Goal: Task Accomplishment & Management: Manage account settings

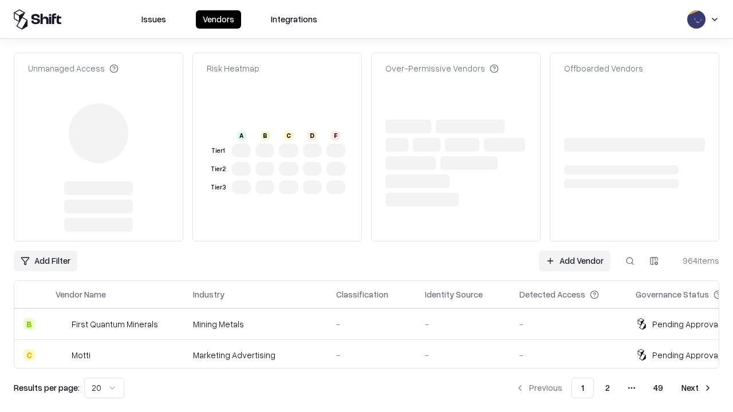
click at [574, 251] on link "Add Vendor" at bounding box center [575, 261] width 72 height 21
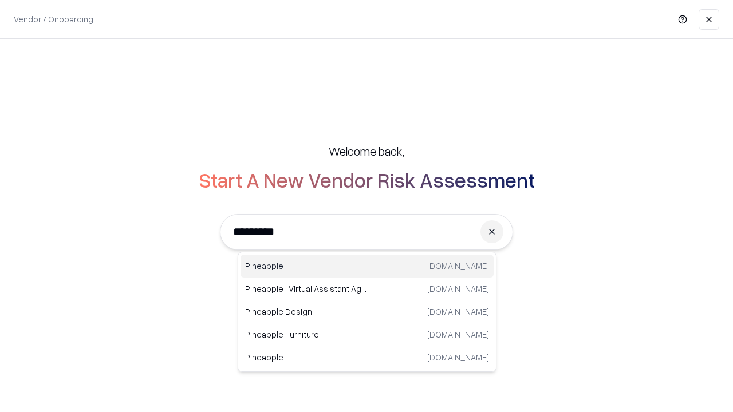
click at [367, 266] on div "Pineapple [DOMAIN_NAME]" at bounding box center [366, 266] width 253 height 23
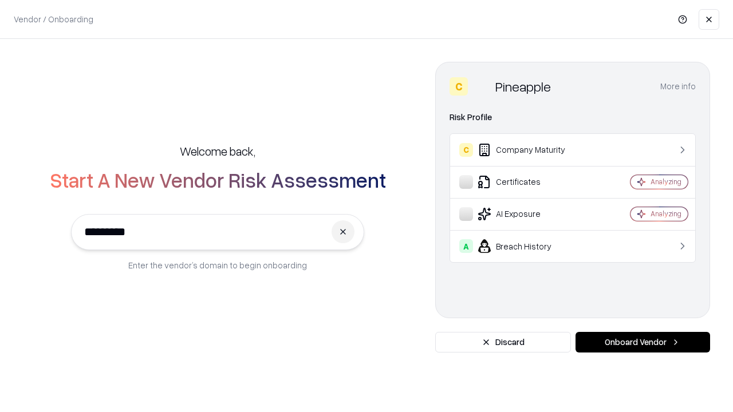
type input "*********"
click at [642, 342] on button "Onboard Vendor" at bounding box center [642, 342] width 135 height 21
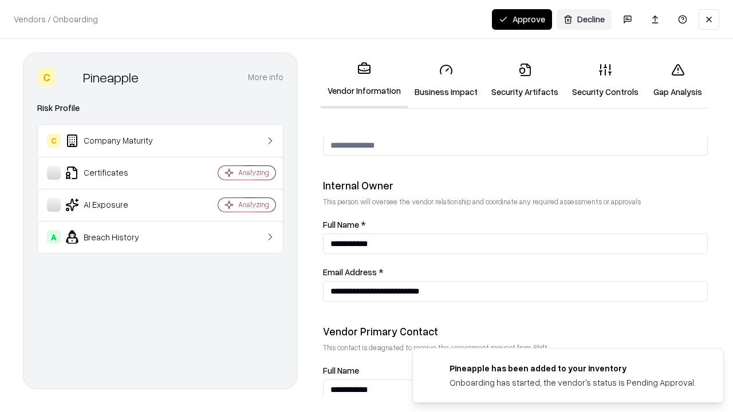
scroll to position [593, 0]
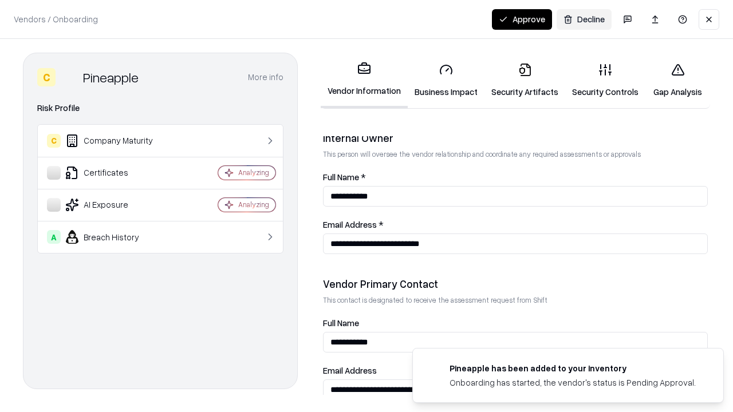
click at [446, 80] on link "Business Impact" at bounding box center [446, 80] width 77 height 53
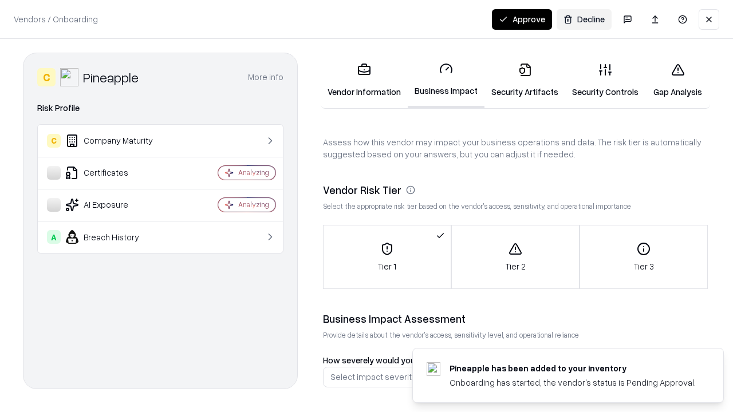
click at [524, 80] on link "Security Artifacts" at bounding box center [524, 80] width 81 height 53
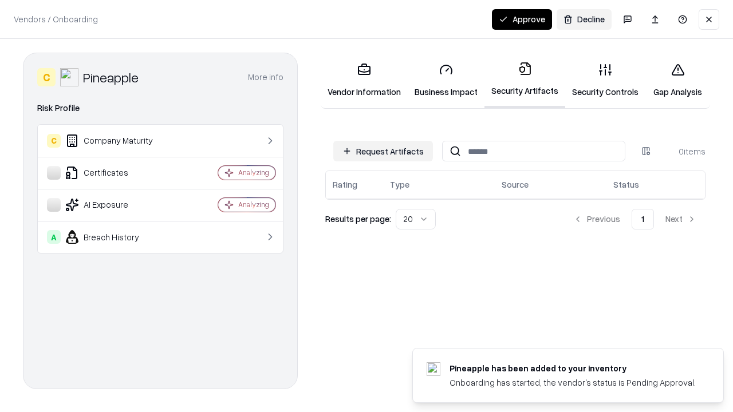
click at [383, 151] on button "Request Artifacts" at bounding box center [383, 151] width 100 height 21
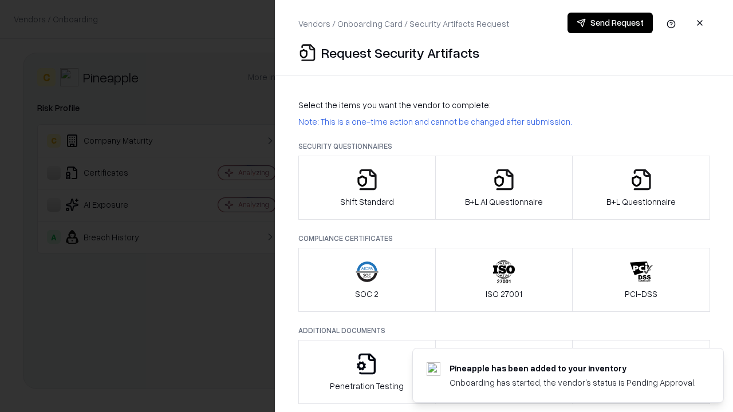
click at [366, 188] on icon "button" at bounding box center [367, 179] width 23 height 23
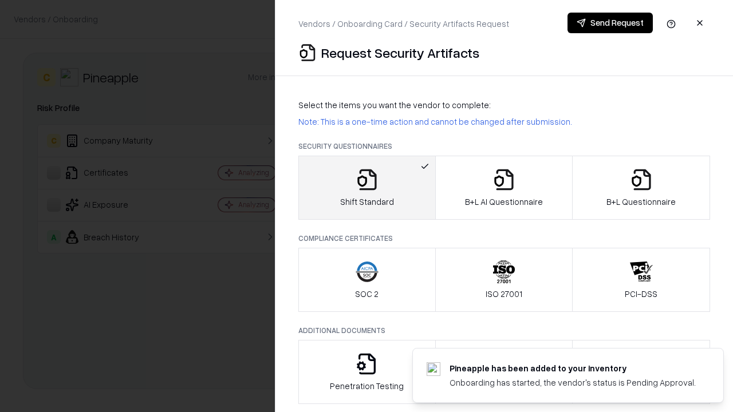
click at [610, 23] on button "Send Request" at bounding box center [609, 23] width 85 height 21
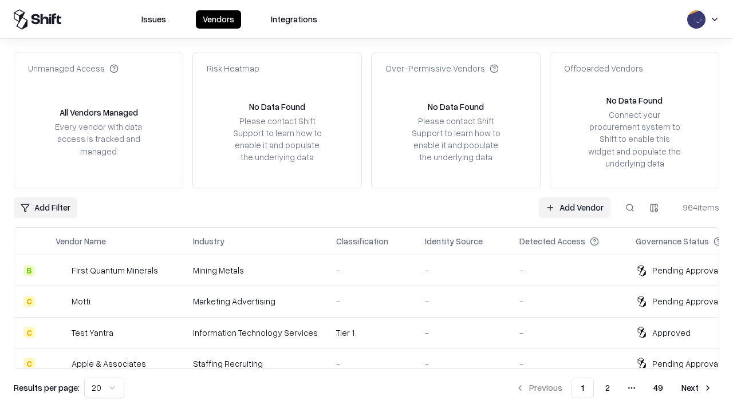
click at [630, 207] on button at bounding box center [629, 208] width 21 height 21
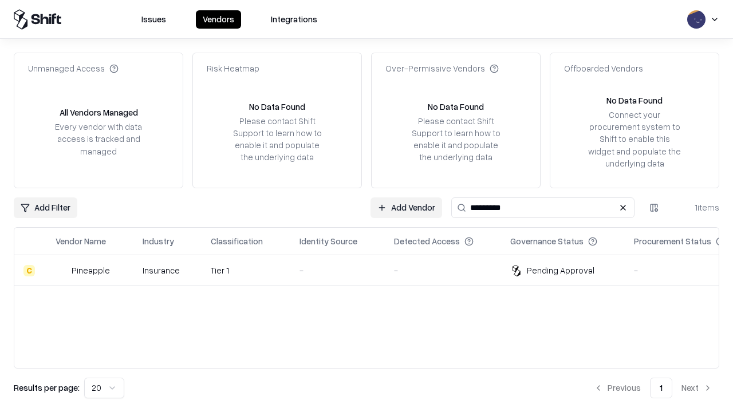
type input "*********"
click at [373, 270] on div "-" at bounding box center [337, 270] width 76 height 12
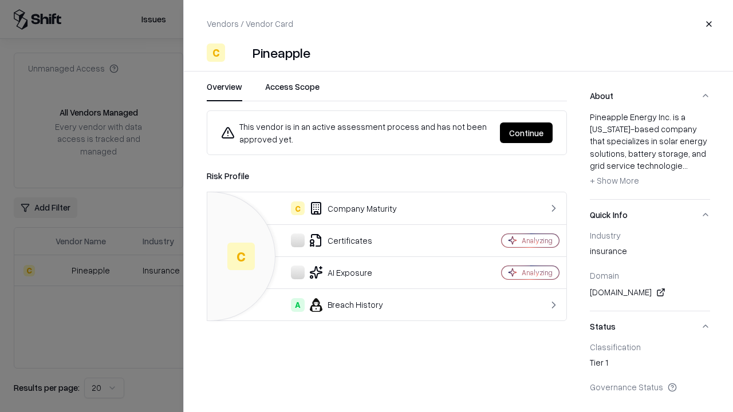
click at [526, 133] on button "Continue" at bounding box center [526, 133] width 53 height 21
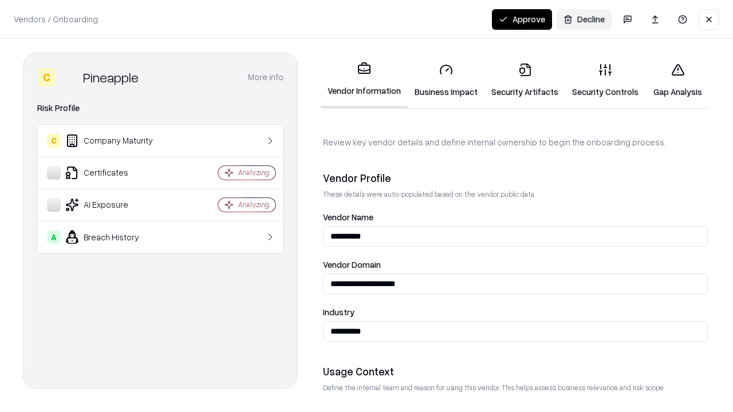
click at [524, 80] on link "Security Artifacts" at bounding box center [524, 80] width 81 height 53
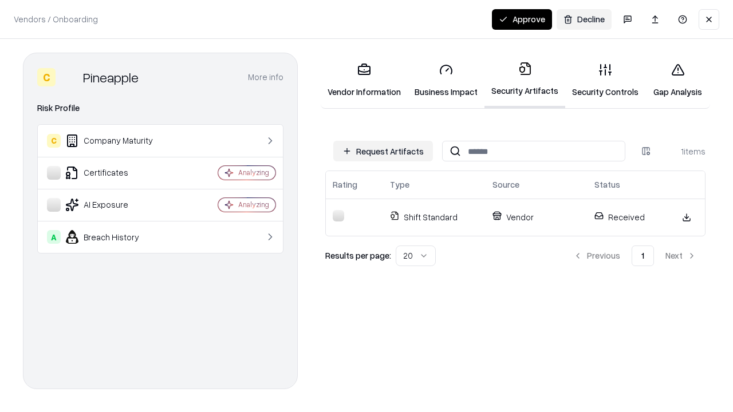
click at [522, 19] on button "Approve" at bounding box center [522, 19] width 60 height 21
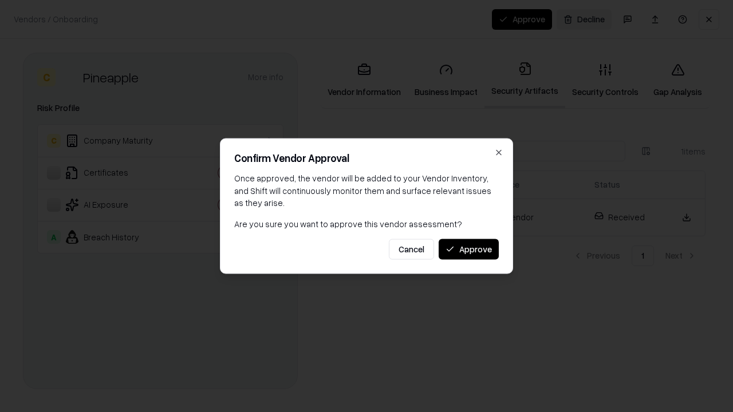
click at [468, 249] on button "Approve" at bounding box center [469, 249] width 60 height 21
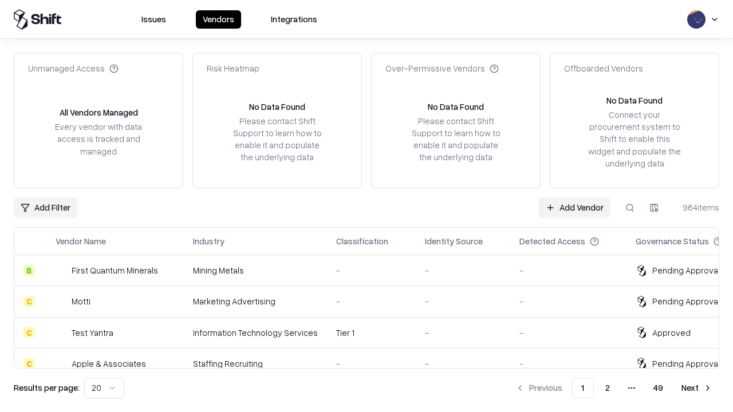
type input "*********"
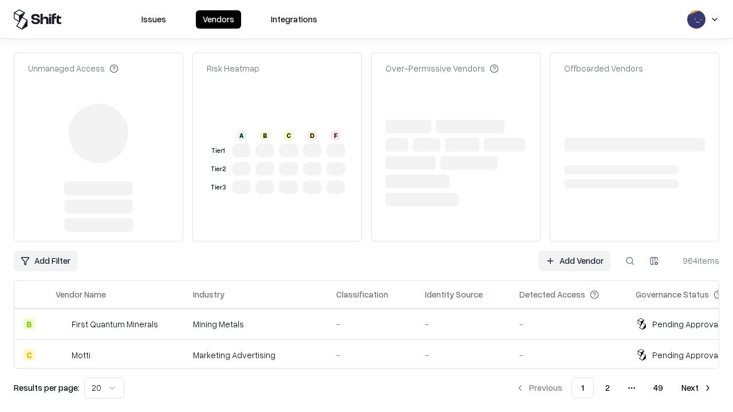
click at [574, 251] on link "Add Vendor" at bounding box center [575, 261] width 72 height 21
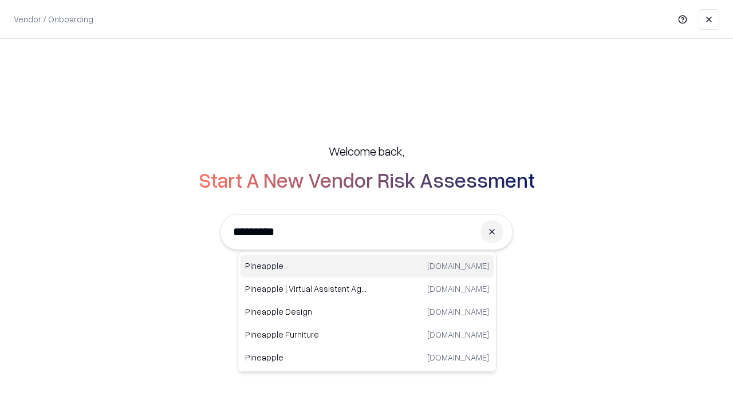
click at [367, 266] on div "Pineapple [DOMAIN_NAME]" at bounding box center [366, 266] width 253 height 23
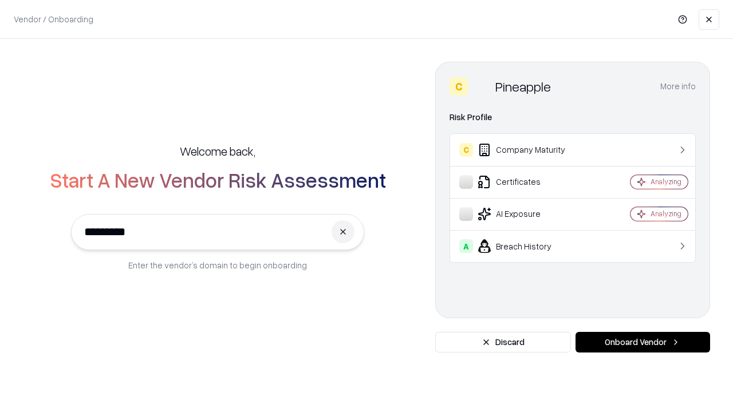
type input "*********"
click at [642, 342] on button "Onboard Vendor" at bounding box center [642, 342] width 135 height 21
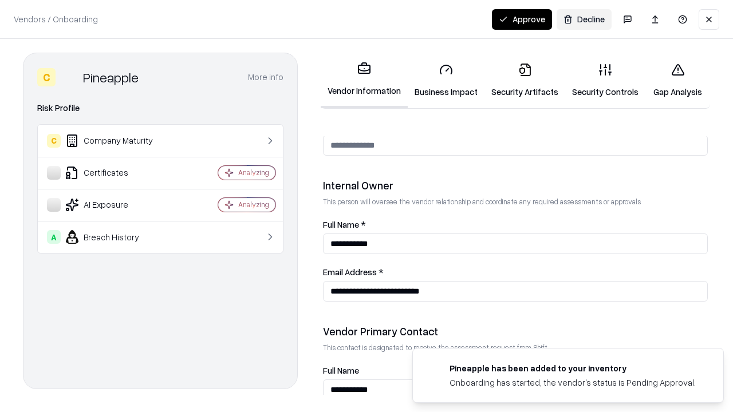
scroll to position [593, 0]
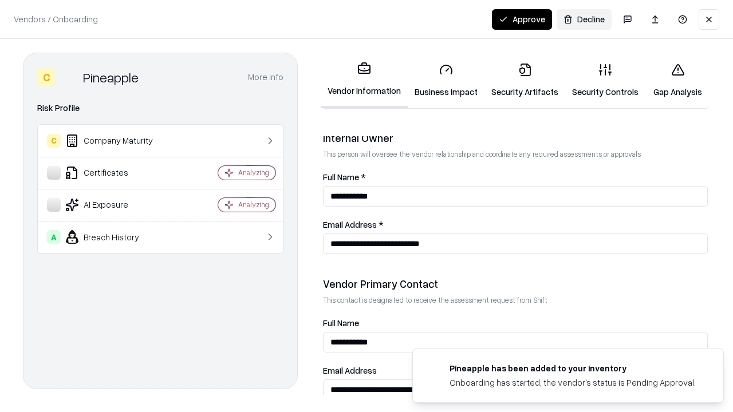
click at [522, 19] on button "Approve" at bounding box center [522, 19] width 60 height 21
